Goal: Information Seeking & Learning: Learn about a topic

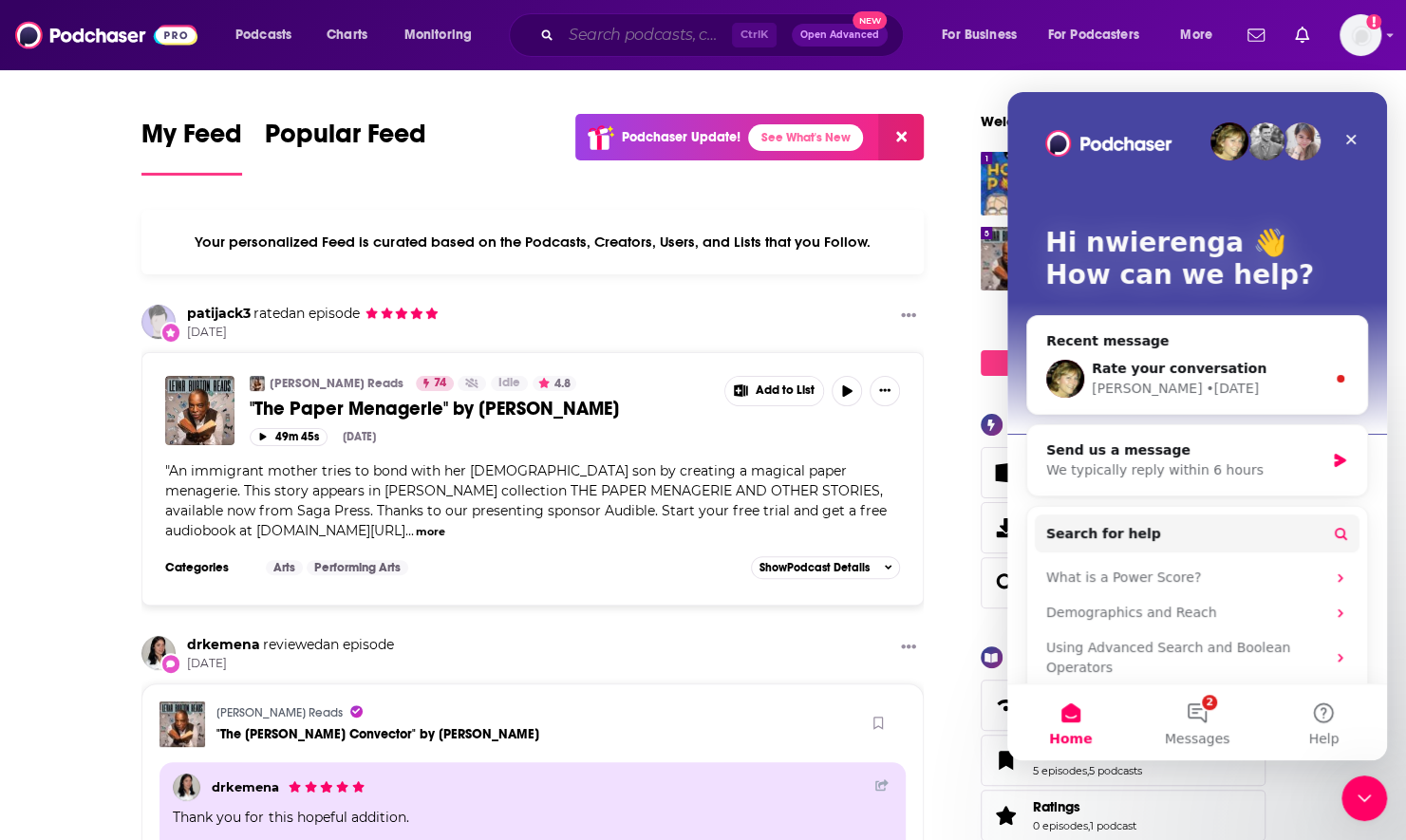
click at [672, 36] on input "Search podcasts, credits, & more..." at bounding box center [646, 35] width 171 height 30
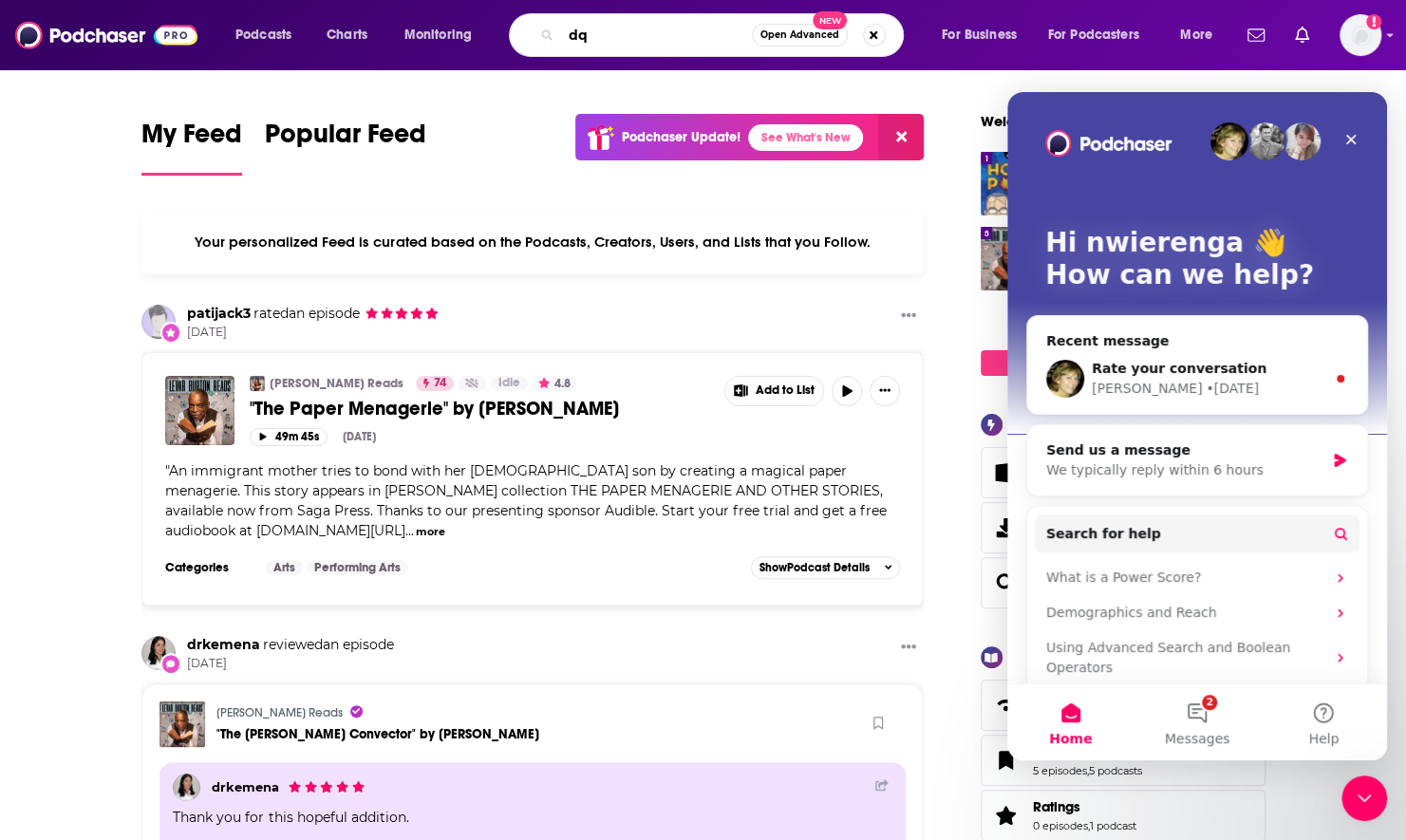
type input "d"
type input "equipping Godly women"
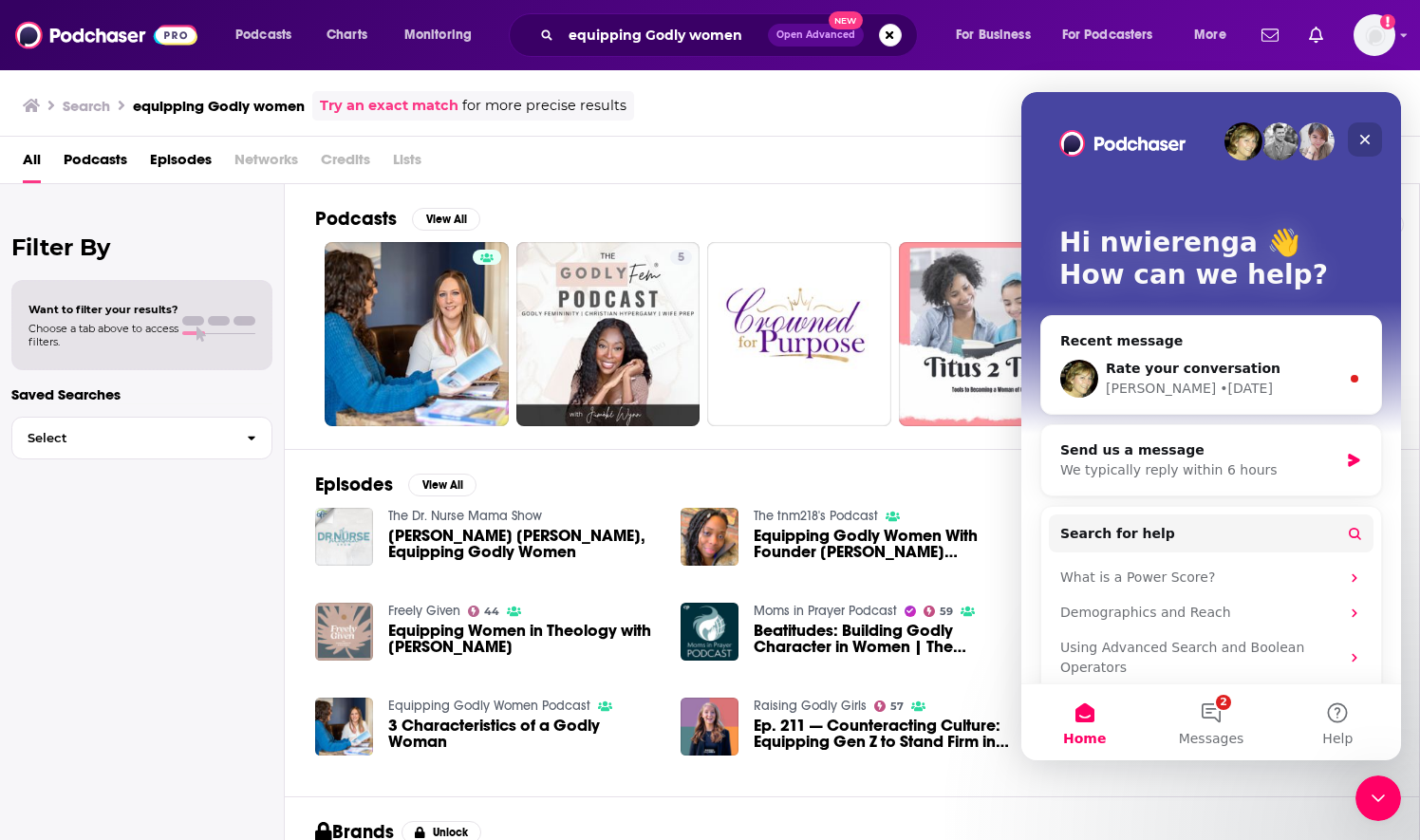
click at [1369, 142] on icon "Close" at bounding box center [1365, 140] width 15 height 15
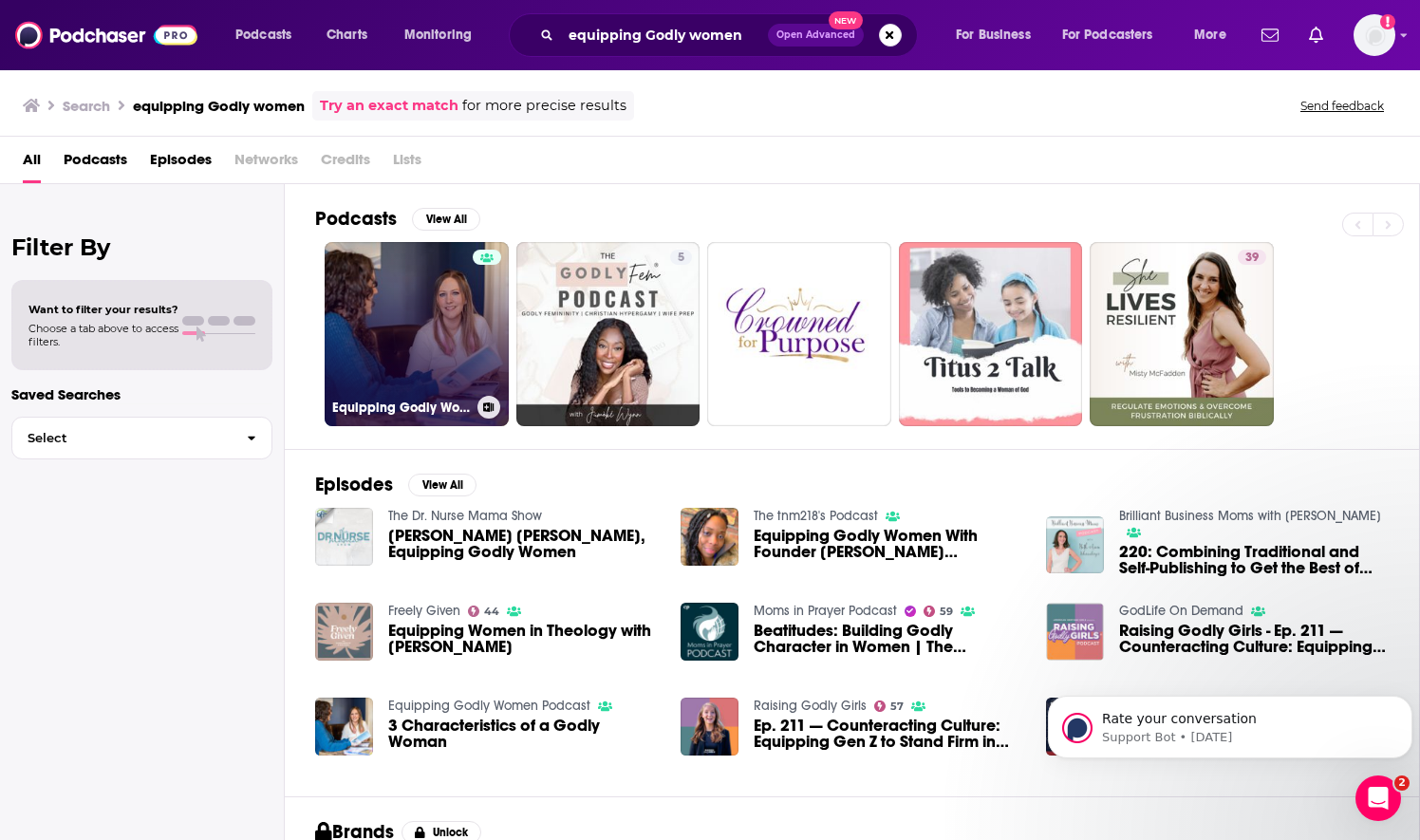
click at [427, 342] on link "Equipping Godly Women Podcast" at bounding box center [417, 334] width 184 height 184
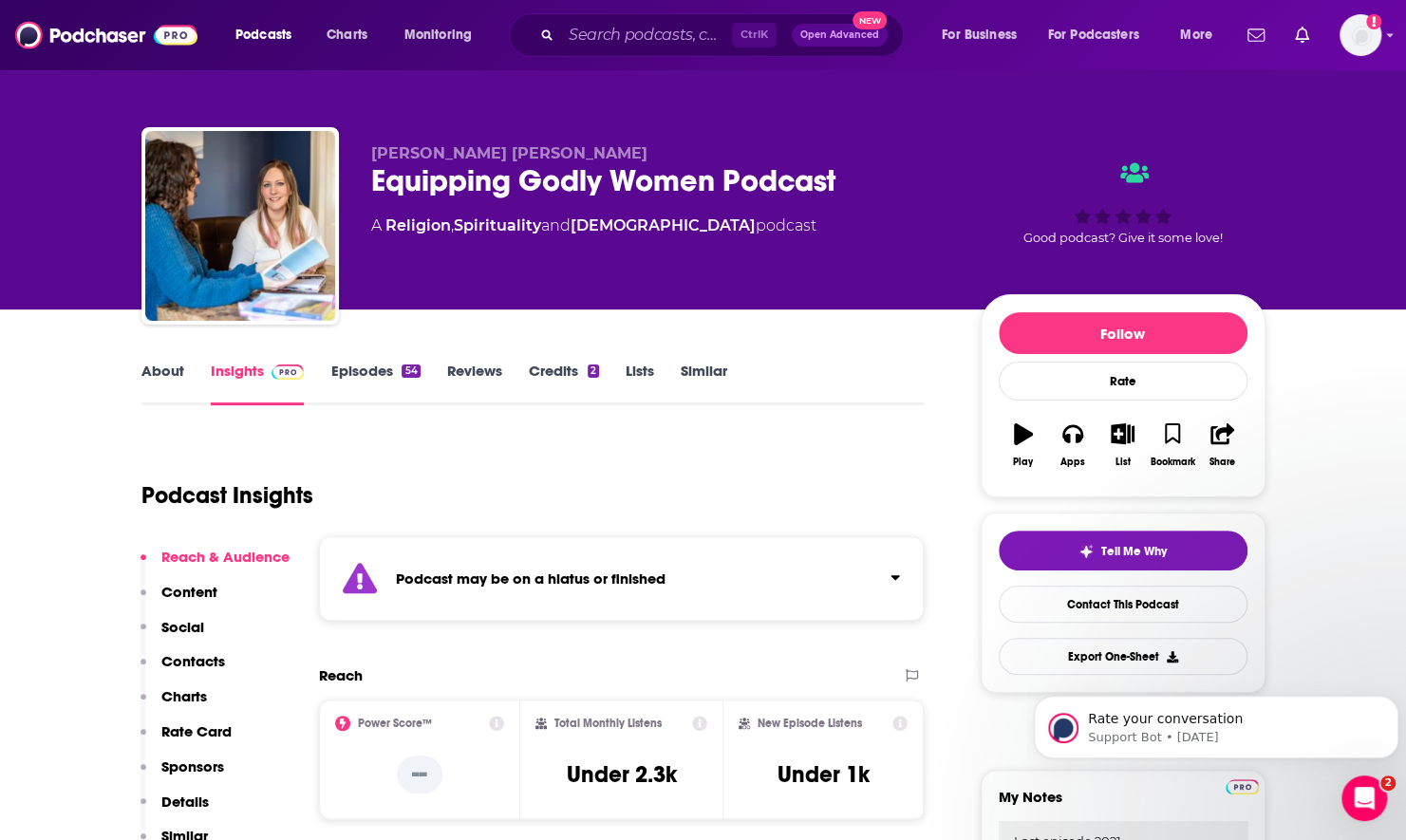
click at [164, 370] on link "About" at bounding box center [163, 384] width 43 height 44
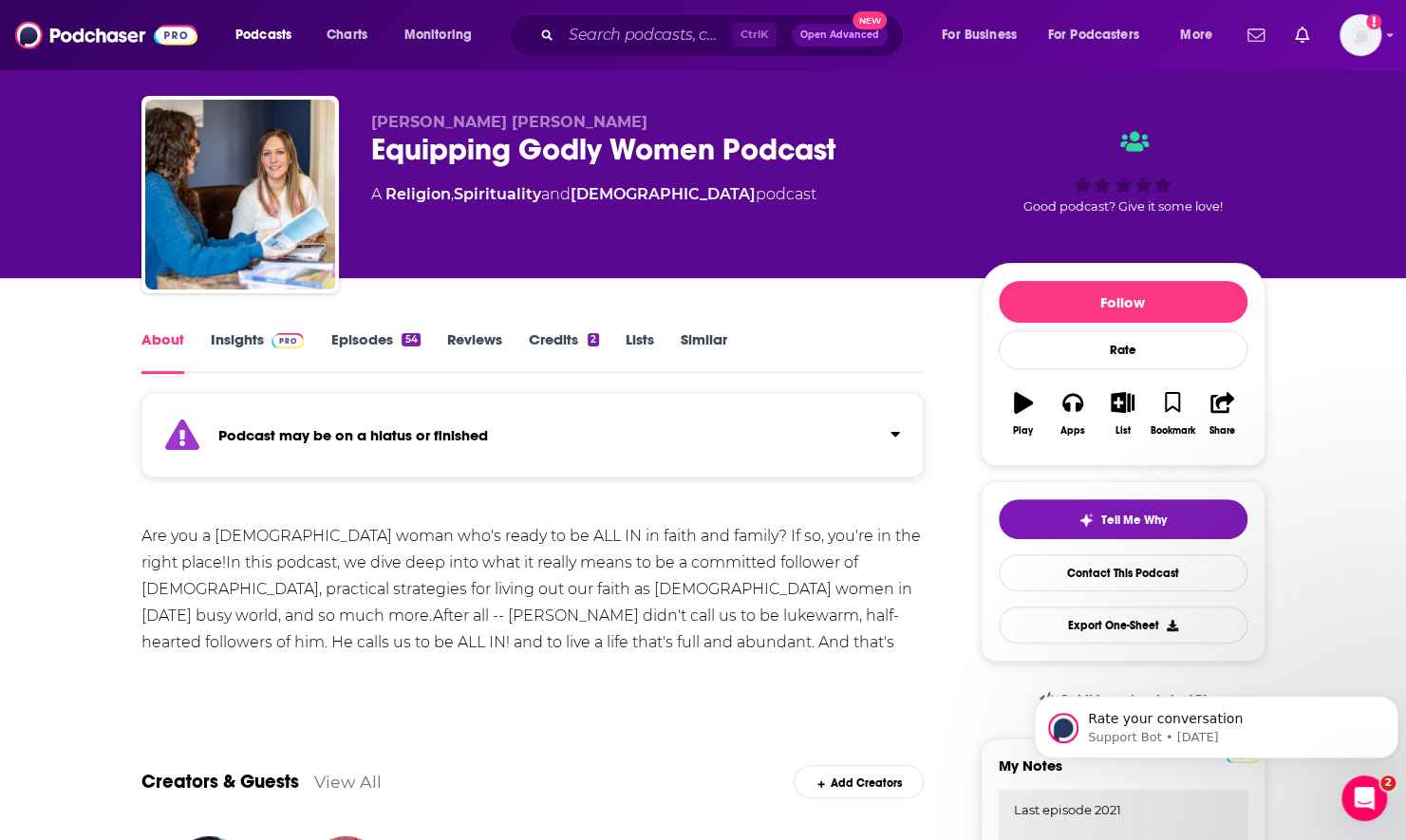
scroll to position [29, 0]
